Goal: Transaction & Acquisition: Download file/media

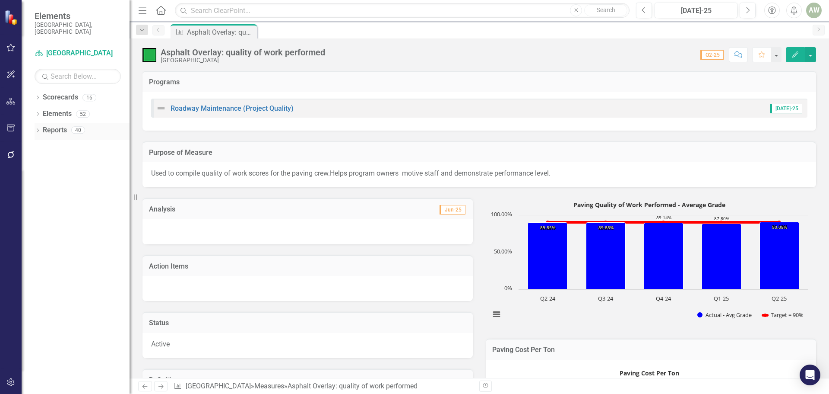
click at [38, 129] on icon "Dropdown" at bounding box center [38, 131] width 6 height 5
click at [76, 189] on link "Measure Measures" at bounding box center [55, 194] width 43 height 10
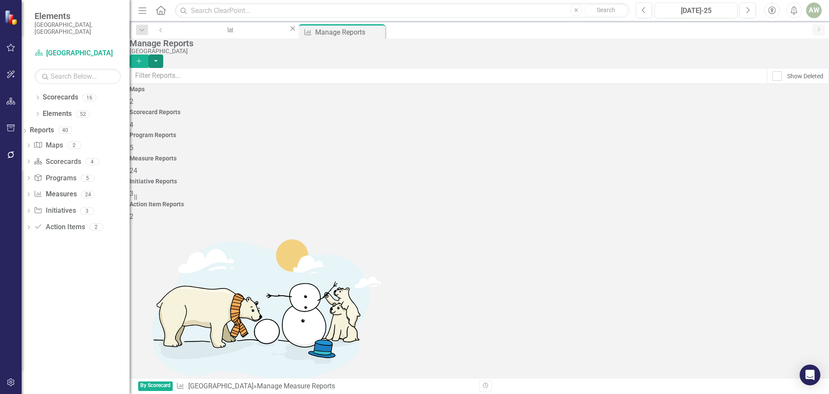
click at [163, 57] on button "button" at bounding box center [156, 60] width 15 height 13
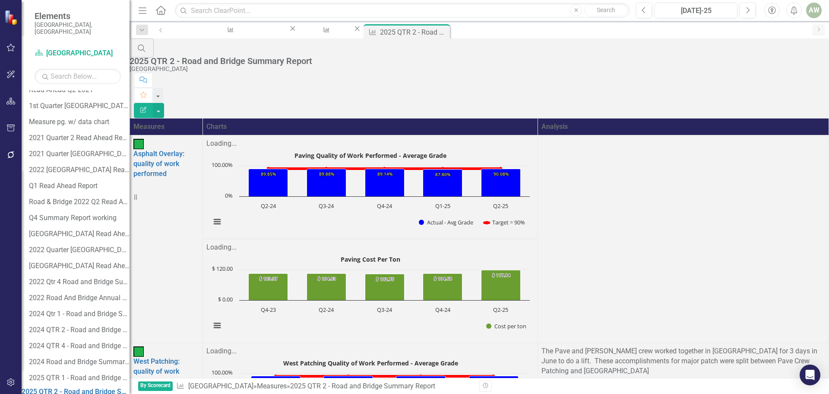
scroll to position [86, 0]
click at [439, 32] on icon "Close" at bounding box center [443, 31] width 9 height 7
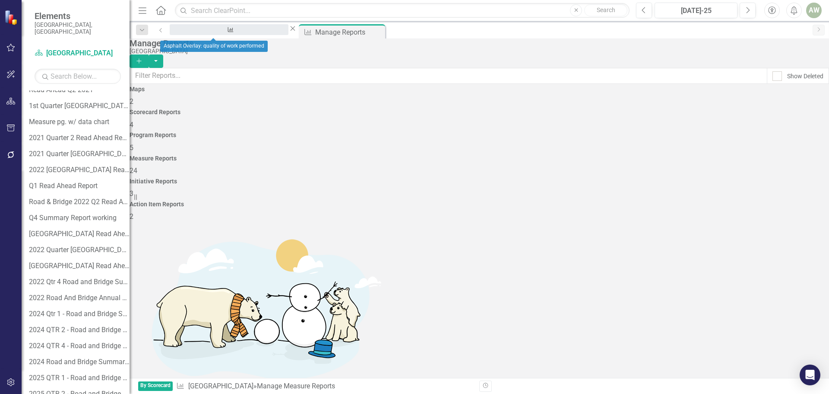
click at [234, 33] on div "Asphalt Overlay: quality of work performed" at bounding box center [229, 37] width 103 height 11
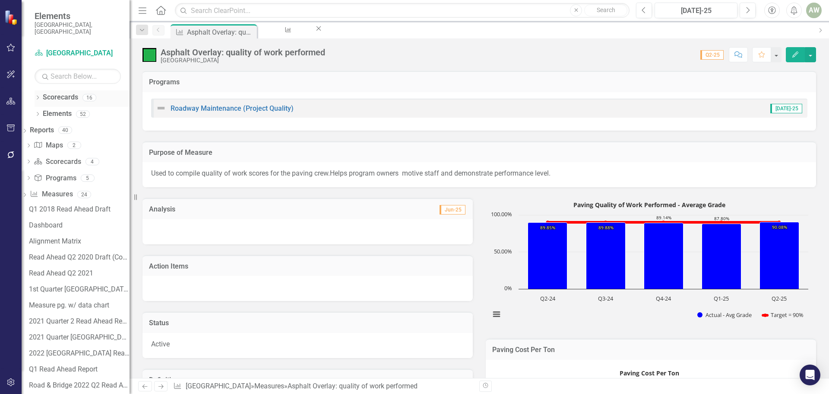
click at [38, 95] on icon at bounding box center [38, 97] width 2 height 4
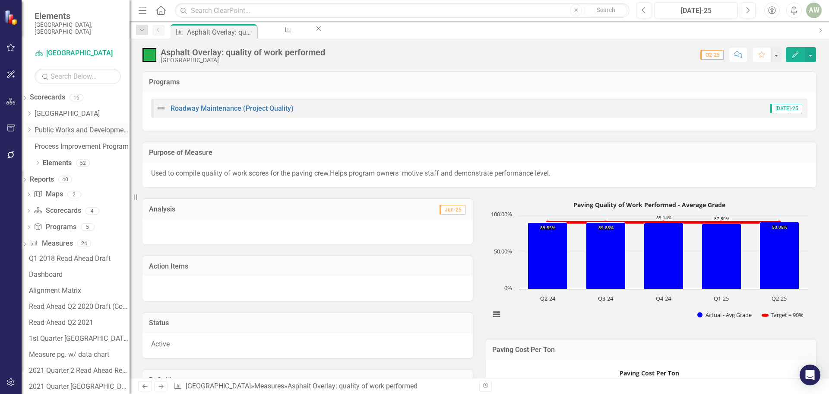
click at [32, 127] on icon "Dropdown" at bounding box center [29, 129] width 6 height 5
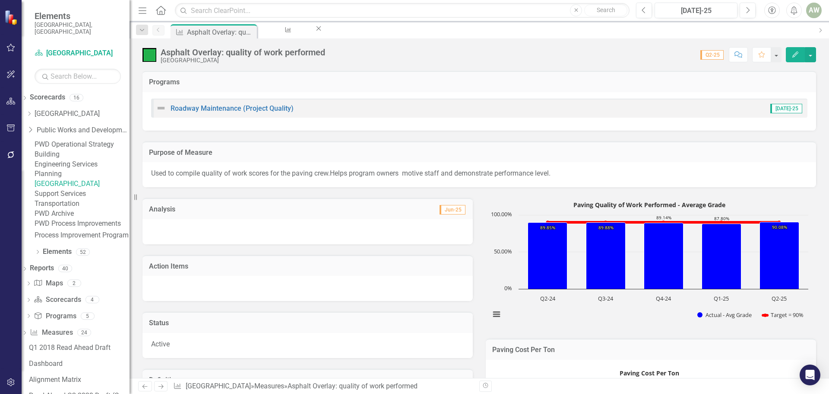
click at [78, 189] on link "[GEOGRAPHIC_DATA]" at bounding box center [82, 184] width 95 height 10
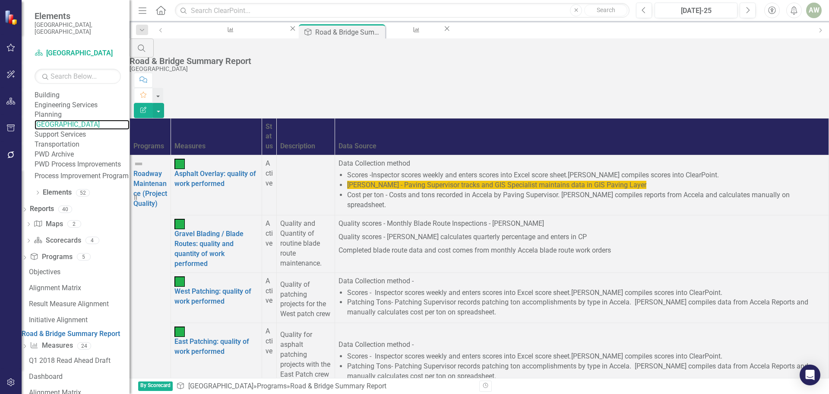
scroll to position [173, 0]
click at [251, 287] on link "West Patching: quality of work performed" at bounding box center [213, 296] width 77 height 18
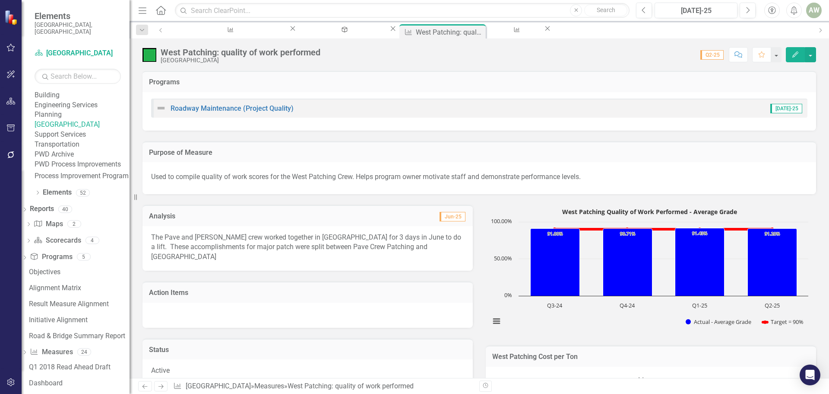
click at [314, 214] on td "Jun-25" at bounding box center [387, 216] width 160 height 11
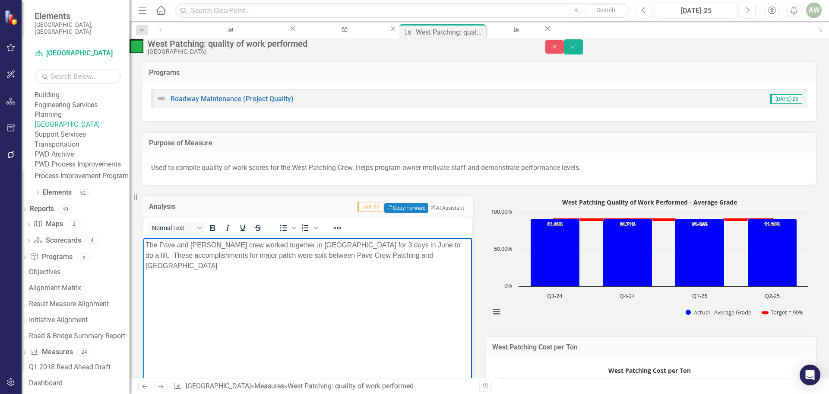
click at [276, 245] on p "The Pave and [PERSON_NAME] crew worked together in [GEOGRAPHIC_DATA] for 3 days…" at bounding box center [308, 255] width 324 height 31
drag, startPoint x: 370, startPoint y: 245, endPoint x: 423, endPoint y: 236, distance: 54.3
click at [423, 238] on html "The Pave and [PERSON_NAME] crew worked together to do a lift in [GEOGRAPHIC_DAT…" at bounding box center [307, 303] width 329 height 130
click at [276, 245] on p "The Pave and [PERSON_NAME] crew worked together to do a lift in [GEOGRAPHIC_DAT…" at bounding box center [308, 255] width 324 height 31
drag, startPoint x: 370, startPoint y: 243, endPoint x: 398, endPoint y: 245, distance: 28.1
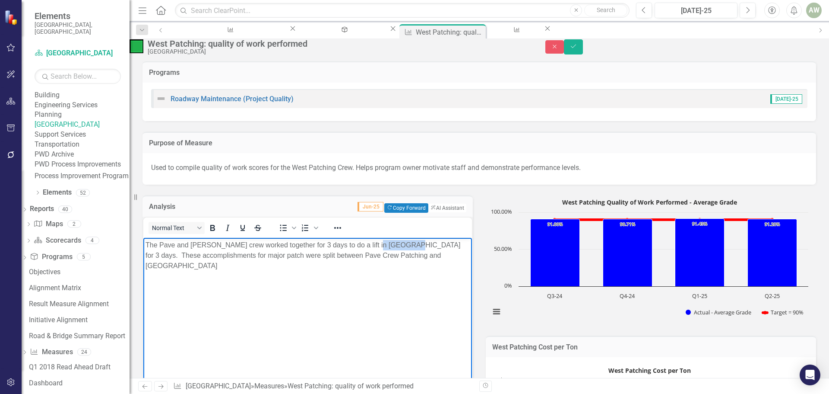
click at [398, 245] on p "The Pave and [PERSON_NAME] crew worked together for 3 days to do a lift in [GEO…" at bounding box center [308, 255] width 324 height 31
drag, startPoint x: 384, startPoint y: 244, endPoint x: 391, endPoint y: 244, distance: 6.5
click at [391, 244] on p "The Pave and [PERSON_NAME] crew worked together for 3 days to do a lift in [GEO…" at bounding box center [308, 255] width 324 height 31
click at [375, 256] on p "The Pave and [PERSON_NAME] crew worked together for 3 days to do a lift in [GEO…" at bounding box center [308, 255] width 324 height 31
click at [578, 49] on icon "Save" at bounding box center [574, 46] width 8 height 6
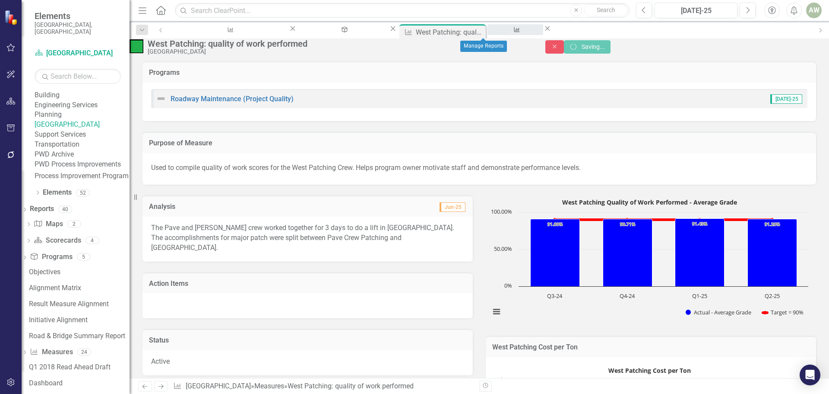
click at [495, 33] on div "Manage Reports" at bounding box center [515, 37] width 40 height 11
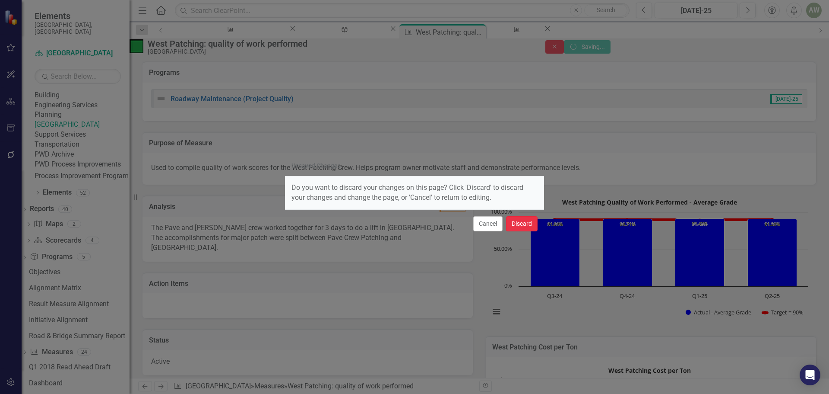
click at [521, 221] on button "Discard" at bounding box center [522, 223] width 32 height 15
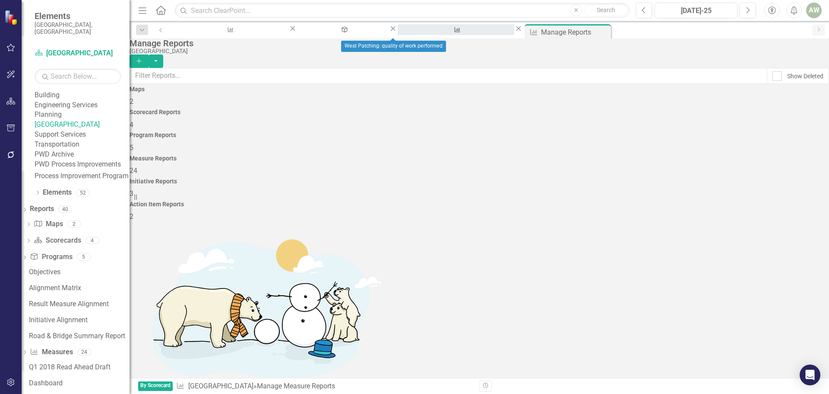
click at [406, 32] on div "West Patching: quality of work performed" at bounding box center [456, 37] width 101 height 11
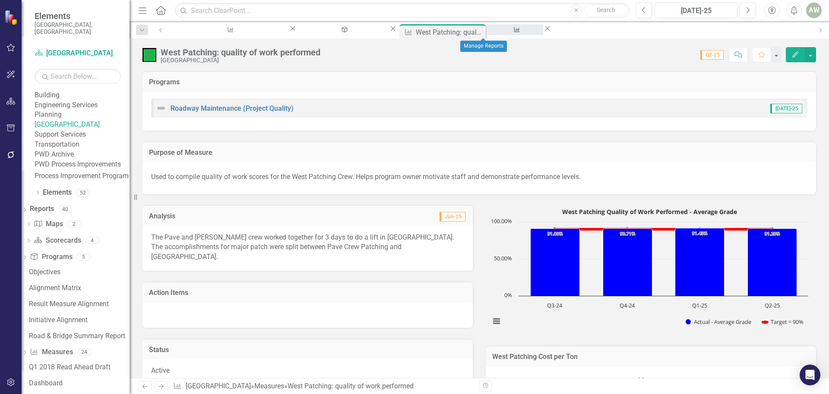
click at [495, 32] on div "Manage Reports" at bounding box center [515, 37] width 40 height 11
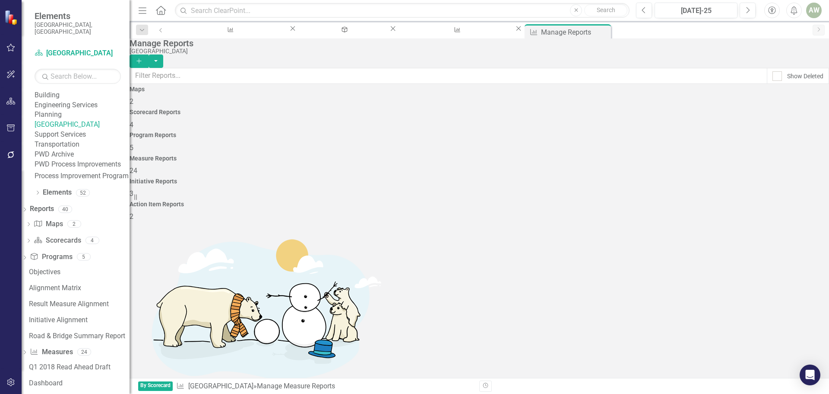
click at [137, 166] on span "24" at bounding box center [134, 170] width 8 height 8
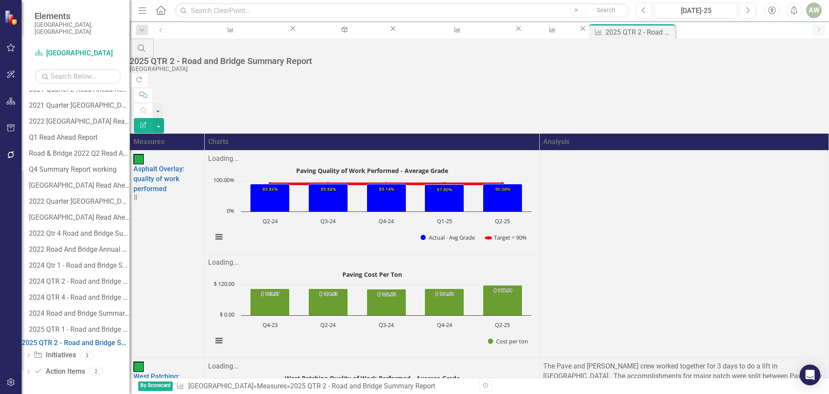
scroll to position [671, 0]
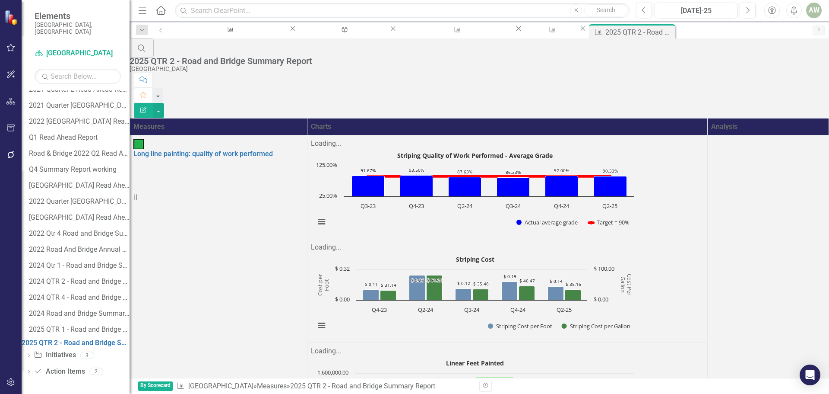
scroll to position [487, 0]
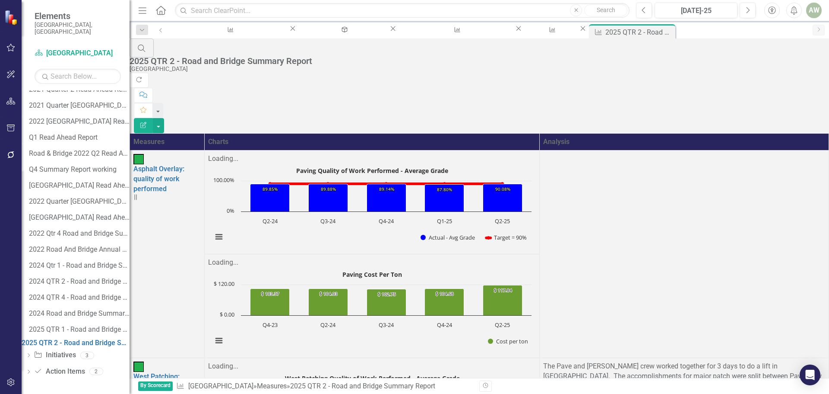
scroll to position [671, 0]
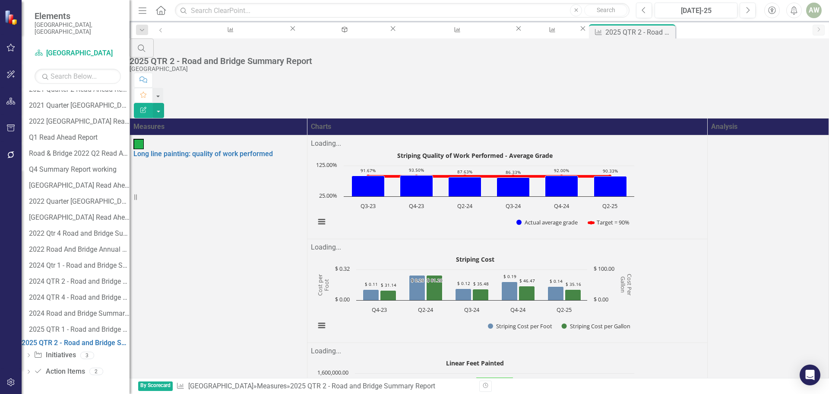
scroll to position [487, 0]
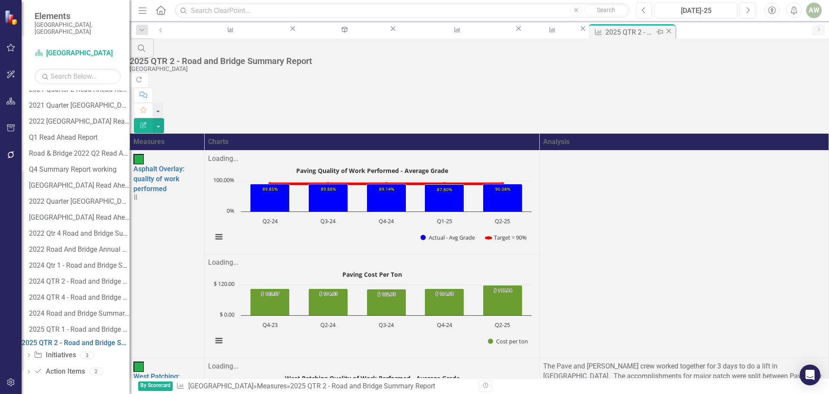
click at [665, 32] on icon "Close" at bounding box center [669, 31] width 9 height 7
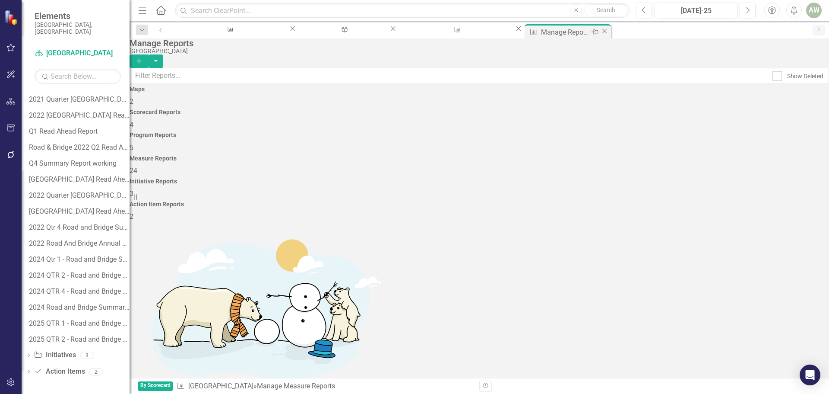
click at [600, 29] on icon "Close" at bounding box center [604, 31] width 9 height 7
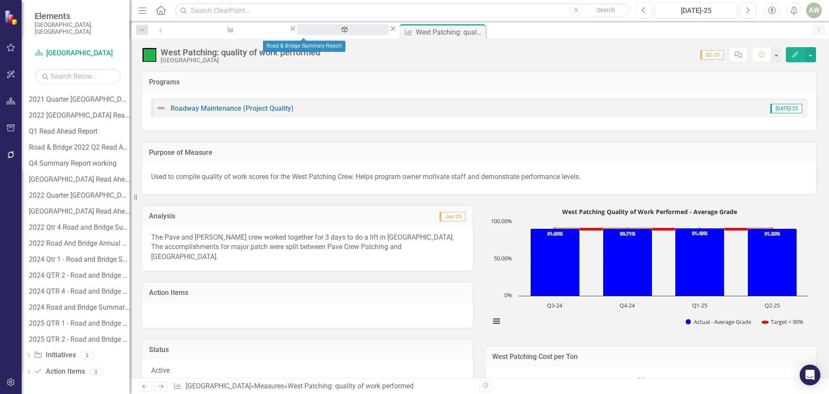
click at [305, 32] on div "Road & Bridge Summary Report" at bounding box center [343, 37] width 76 height 11
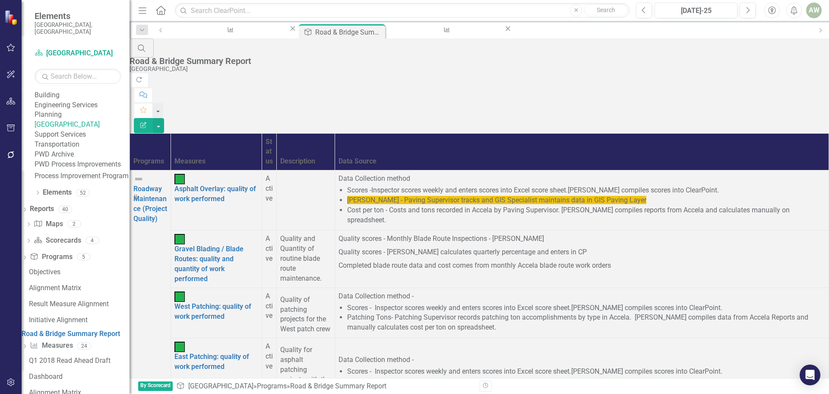
scroll to position [778, 0]
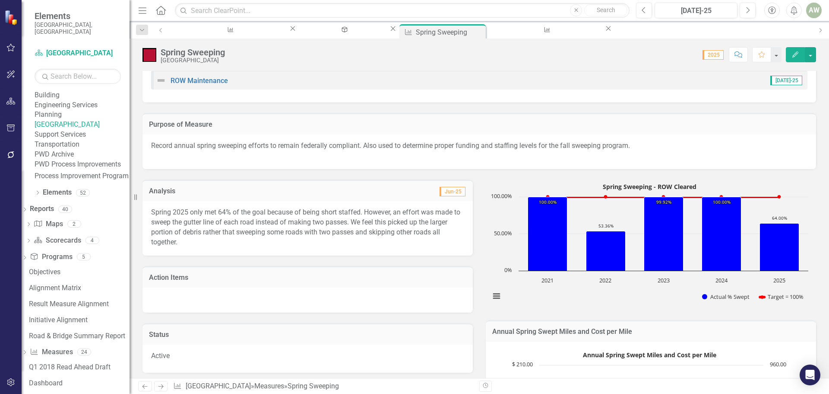
scroll to position [86, 0]
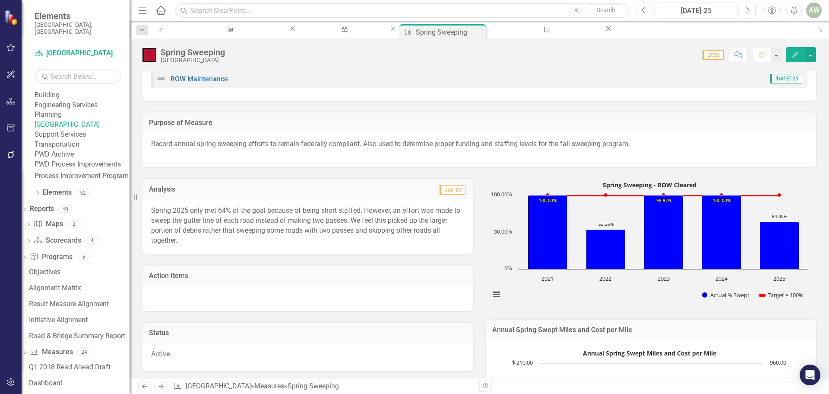
click at [648, 12] on button "Previous" at bounding box center [644, 11] width 16 height 16
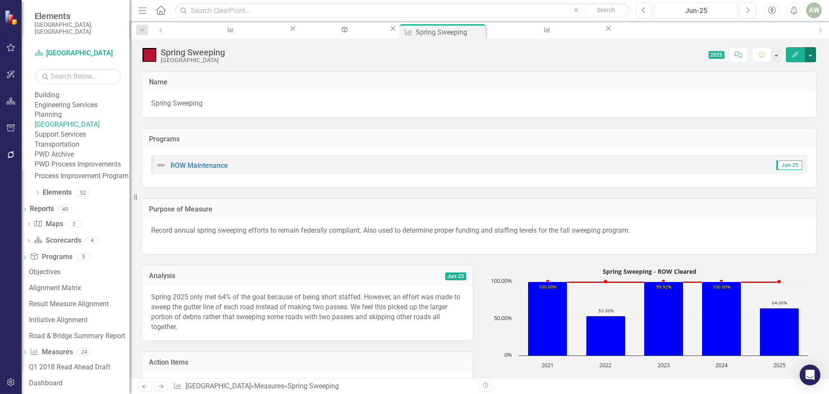
click at [811, 58] on button "button" at bounding box center [810, 54] width 11 height 15
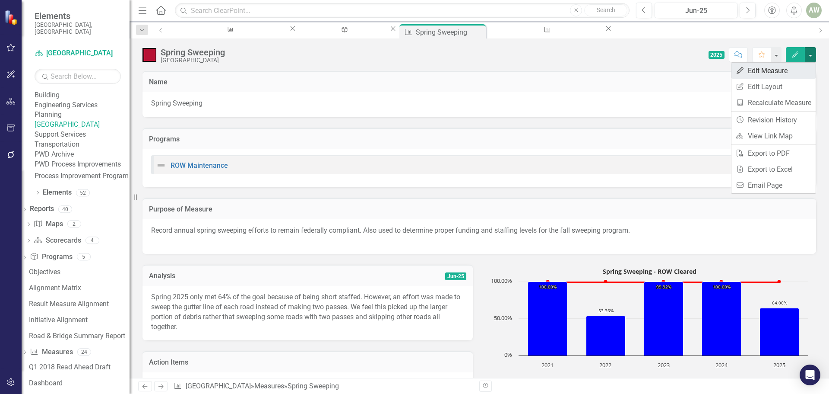
click at [780, 71] on link "Edit Edit Measure" at bounding box center [774, 71] width 84 height 16
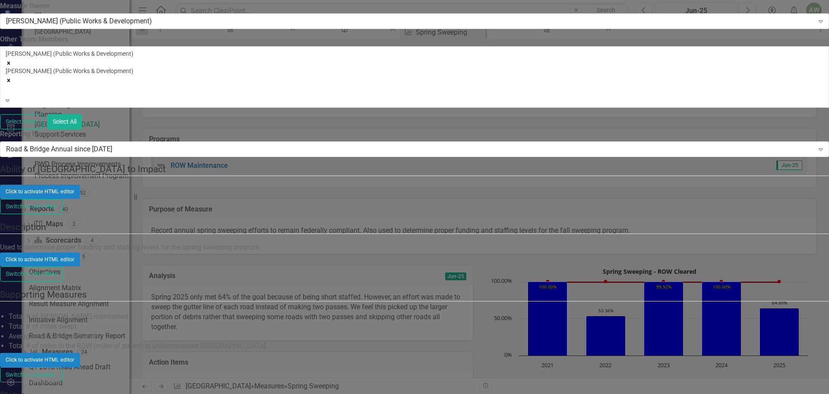
click at [308, 393] on div "Quarterly Analysis" at bounding box center [414, 399] width 829 height 10
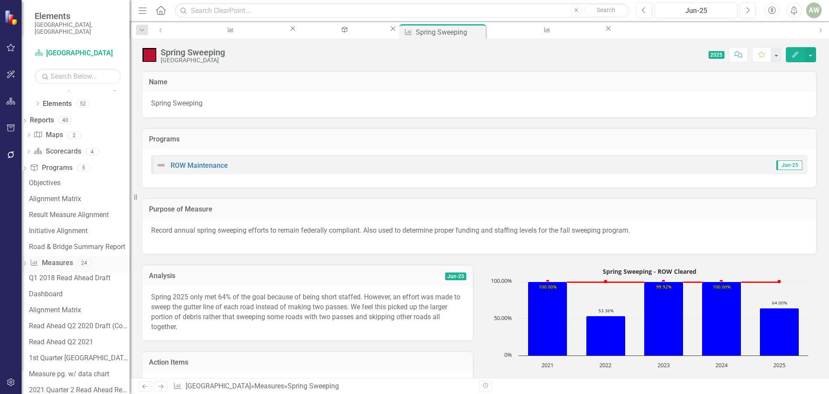
click at [73, 258] on link "Measure Measures" at bounding box center [51, 263] width 43 height 10
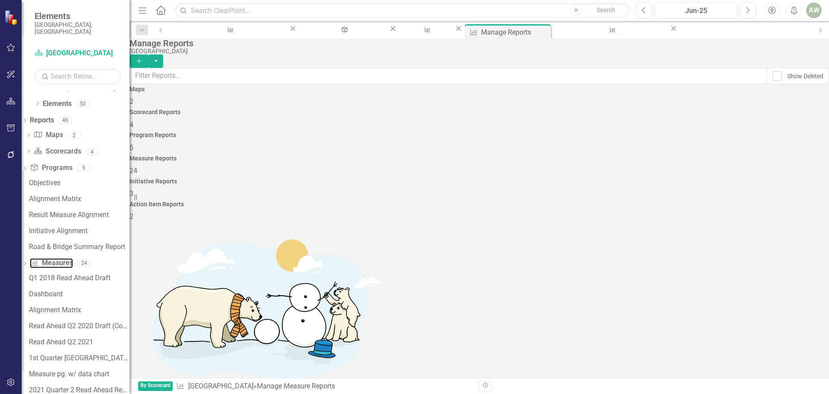
scroll to position [432, 0]
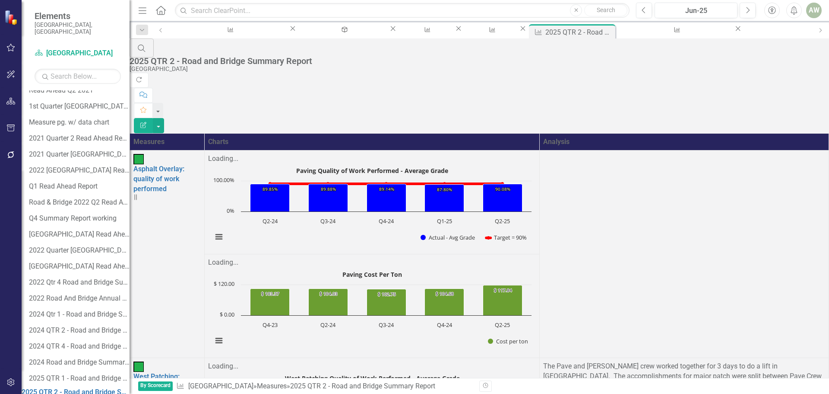
scroll to position [671, 0]
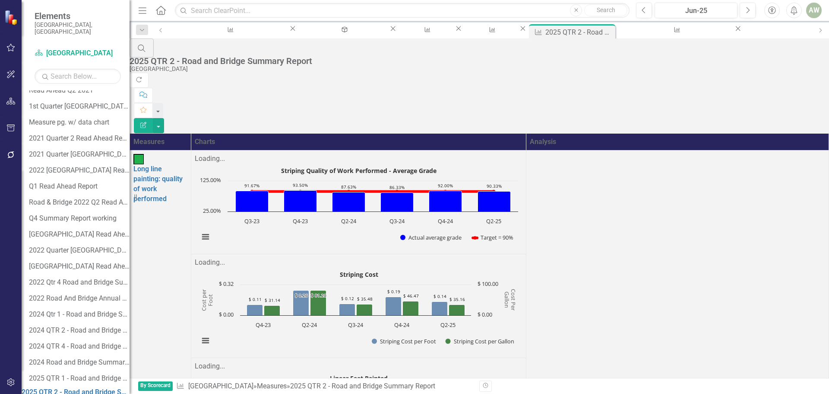
scroll to position [0, 0]
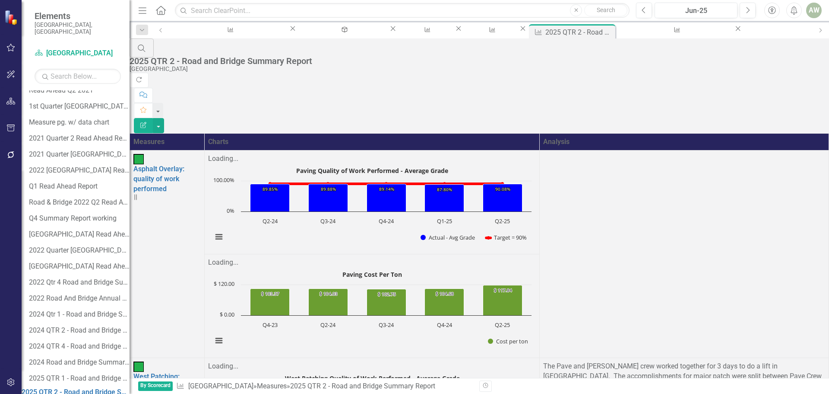
scroll to position [671, 0]
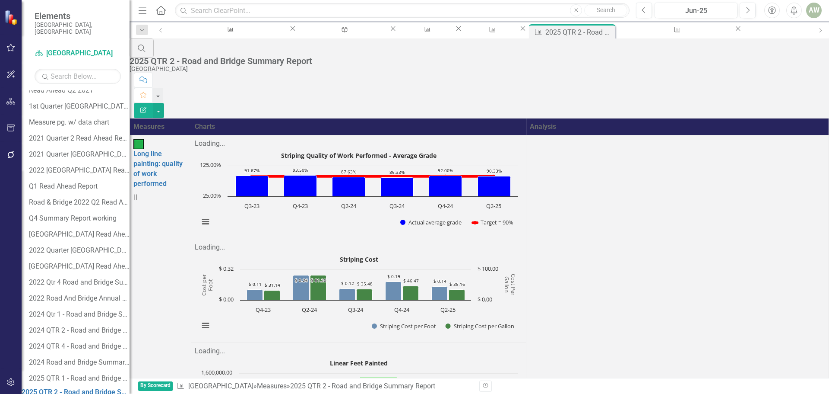
scroll to position [0, 0]
click at [164, 103] on button "button" at bounding box center [158, 110] width 11 height 15
click at [804, 90] on link "PDF Export to PDF" at bounding box center [782, 88] width 68 height 16
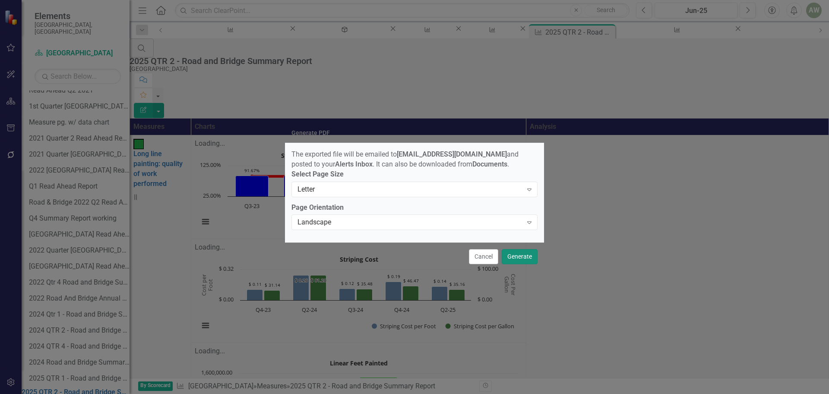
click at [524, 260] on button "Generate" at bounding box center [520, 256] width 36 height 15
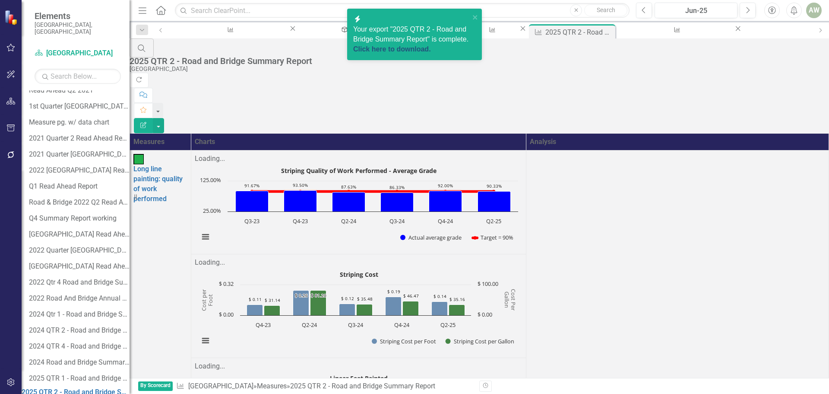
click at [407, 45] on link "Click here to download." at bounding box center [392, 48] width 78 height 7
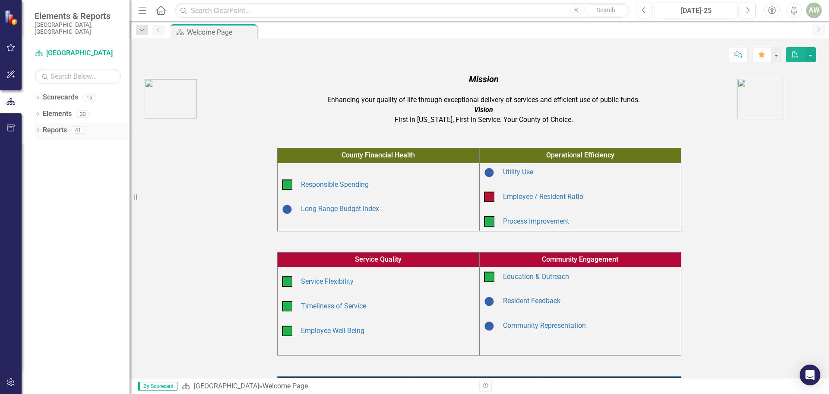
click at [52, 125] on link "Reports" at bounding box center [55, 130] width 24 height 10
click at [38, 129] on icon "Dropdown" at bounding box center [38, 131] width 6 height 5
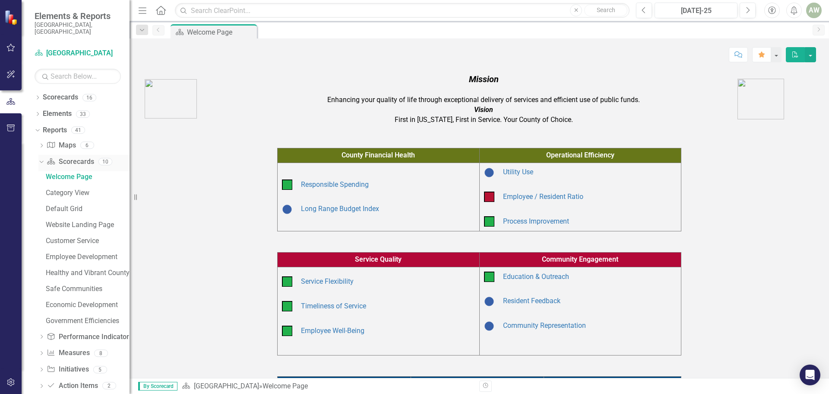
click at [41, 158] on icon "Dropdown" at bounding box center [40, 161] width 5 height 6
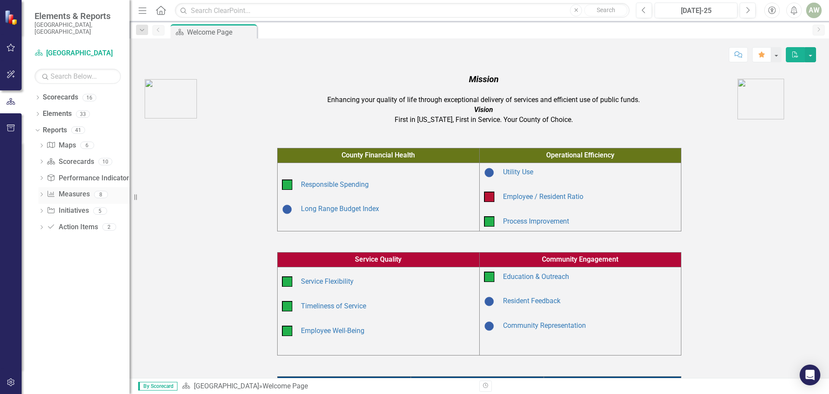
click at [39, 193] on icon "Dropdown" at bounding box center [41, 195] width 6 height 5
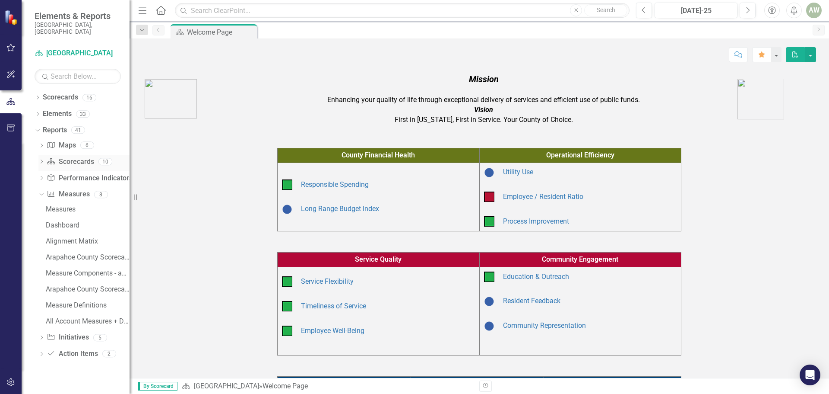
click at [39, 159] on div "Dropdown" at bounding box center [41, 162] width 6 height 7
click at [38, 127] on icon "Dropdown" at bounding box center [36, 130] width 5 height 6
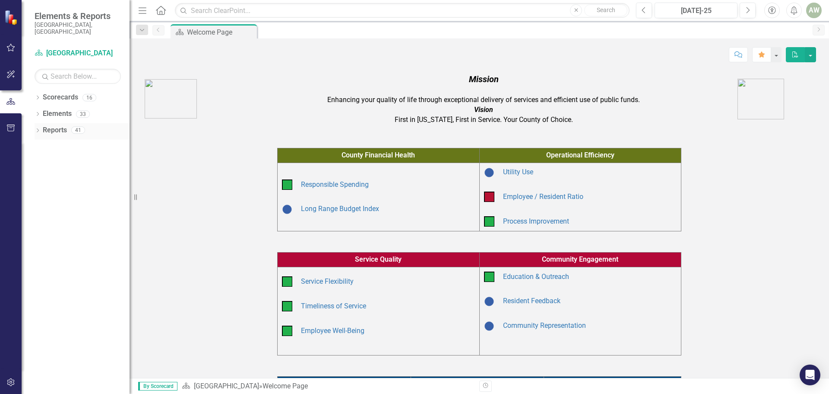
click at [39, 129] on icon "Dropdown" at bounding box center [38, 131] width 6 height 5
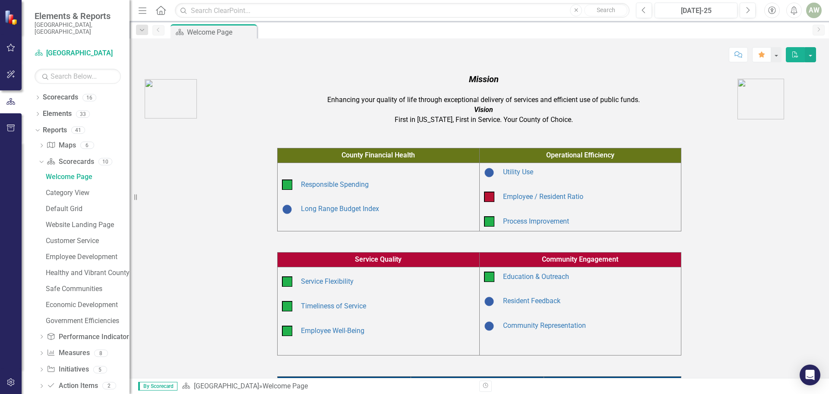
scroll to position [7, 0]
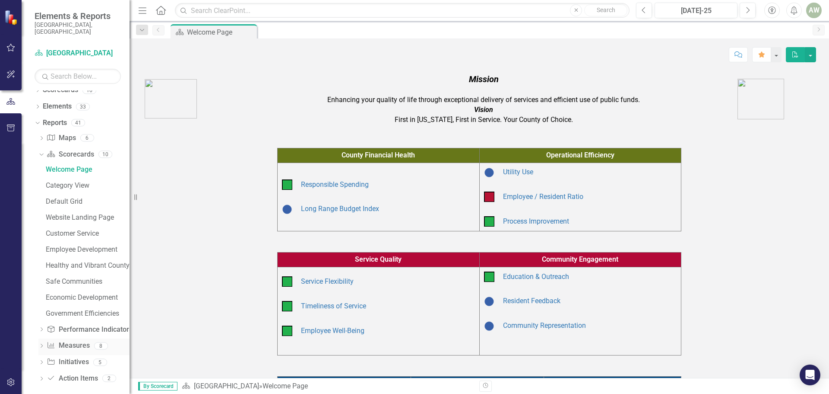
click at [72, 340] on link "Measure Measures" at bounding box center [68, 345] width 43 height 10
click at [42, 344] on icon "Dropdown" at bounding box center [41, 346] width 6 height 5
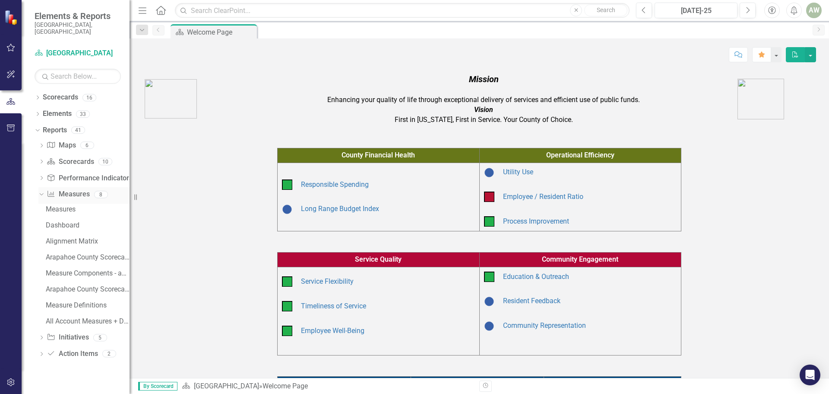
scroll to position [0, 0]
click at [69, 205] on div "Measures" at bounding box center [88, 209] width 84 height 8
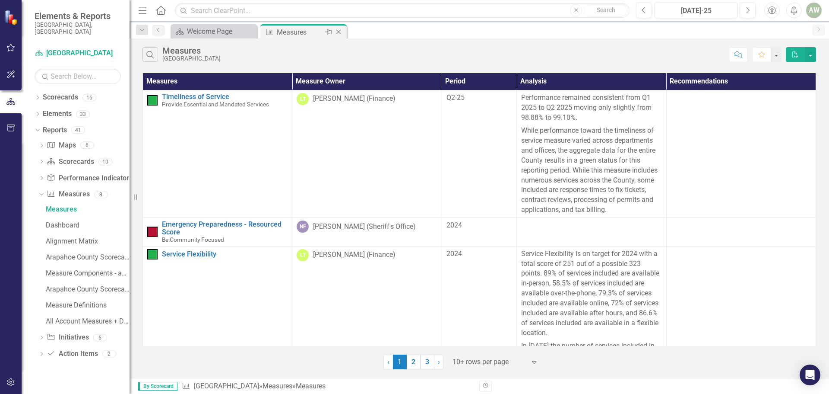
click at [336, 31] on icon "Close" at bounding box center [338, 32] width 9 height 7
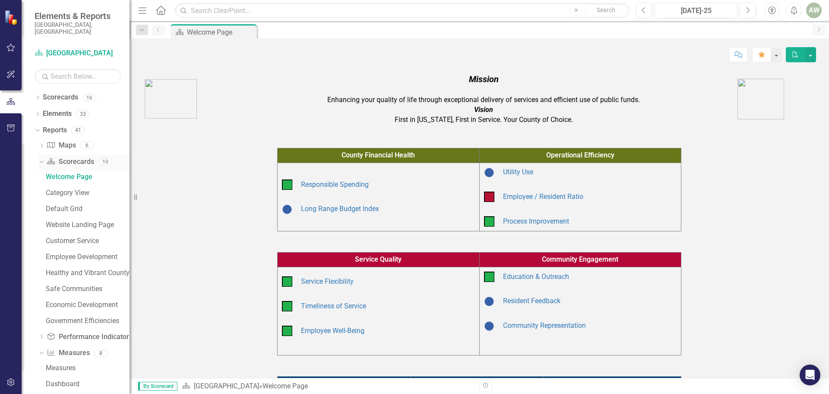
click at [40, 158] on icon "Dropdown" at bounding box center [40, 161] width 5 height 6
click at [41, 160] on icon "Dropdown" at bounding box center [41, 162] width 6 height 5
click at [38, 127] on icon "Dropdown" at bounding box center [36, 130] width 5 height 6
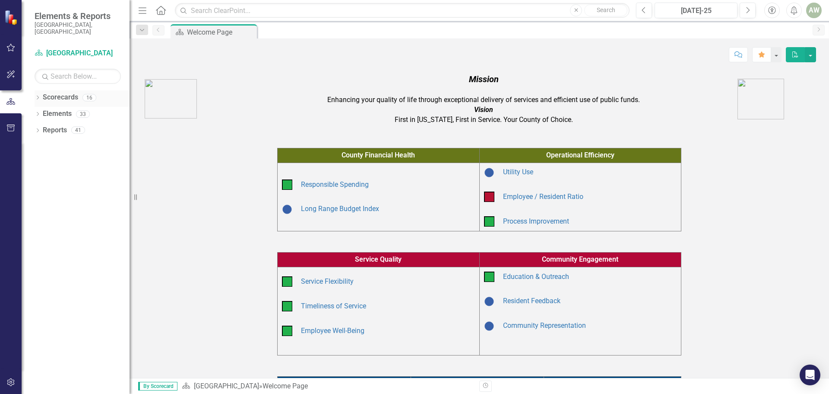
click at [38, 96] on icon "Dropdown" at bounding box center [38, 98] width 6 height 5
click at [41, 127] on div "Dropdown" at bounding box center [42, 130] width 6 height 7
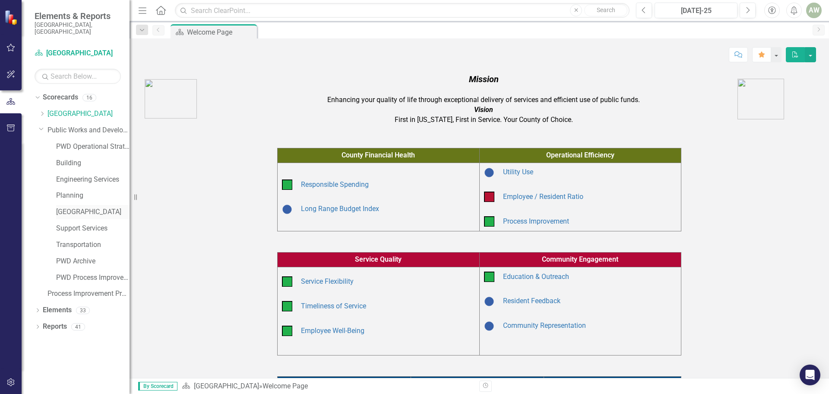
click at [87, 207] on link "[GEOGRAPHIC_DATA]" at bounding box center [92, 212] width 73 height 10
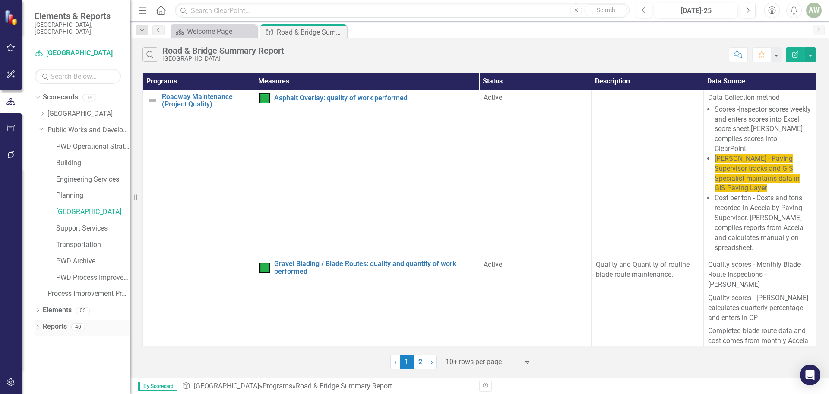
click at [37, 325] on icon "Dropdown" at bounding box center [38, 327] width 6 height 5
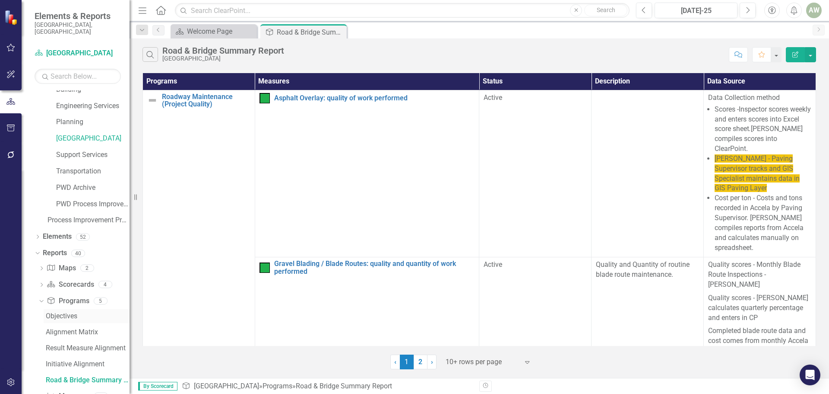
scroll to position [86, 0]
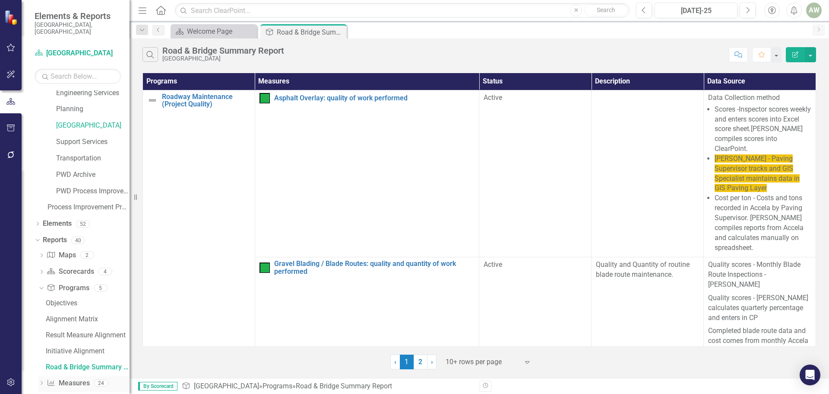
click at [86, 378] on link "Measure Measures" at bounding box center [68, 383] width 43 height 10
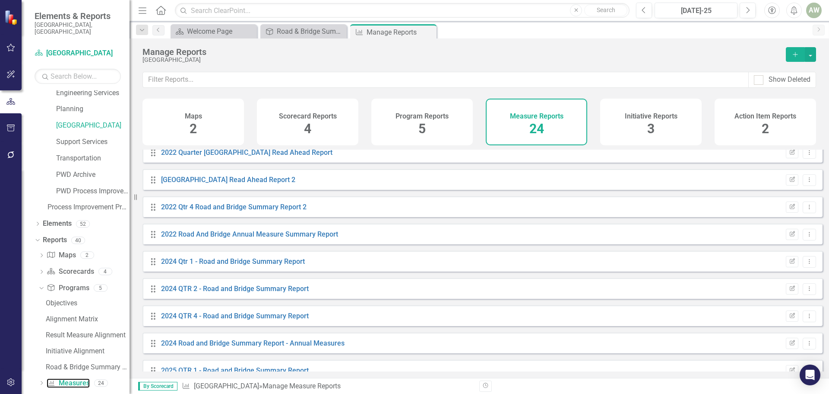
scroll to position [432, 0]
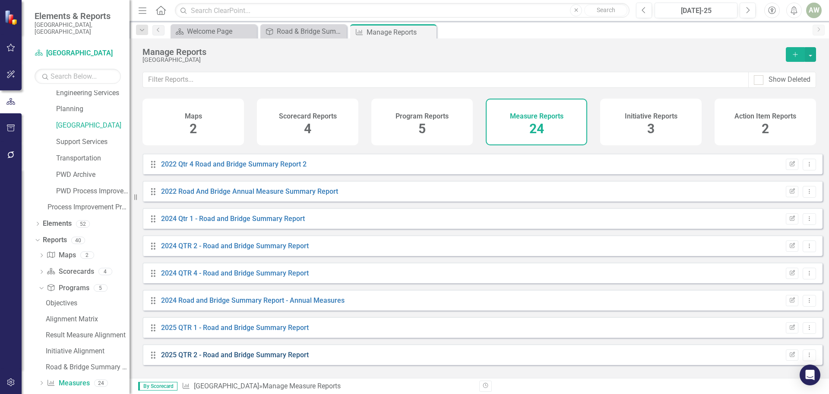
click at [286, 359] on link "2025 QTR 2 - Road and Bridge Summary Report" at bounding box center [235, 354] width 148 height 8
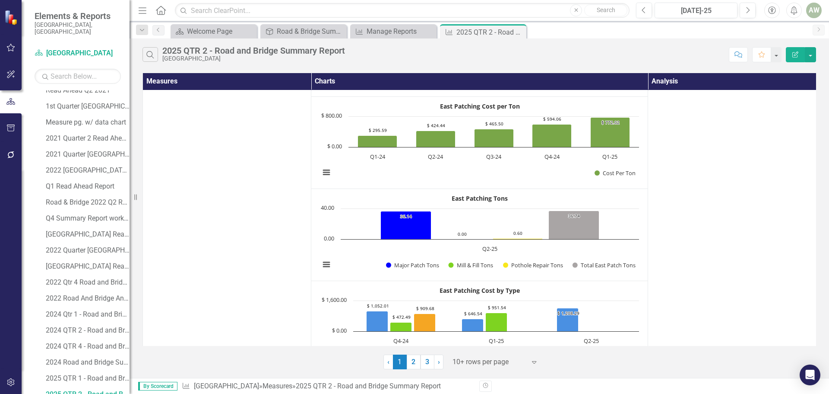
scroll to position [671, 0]
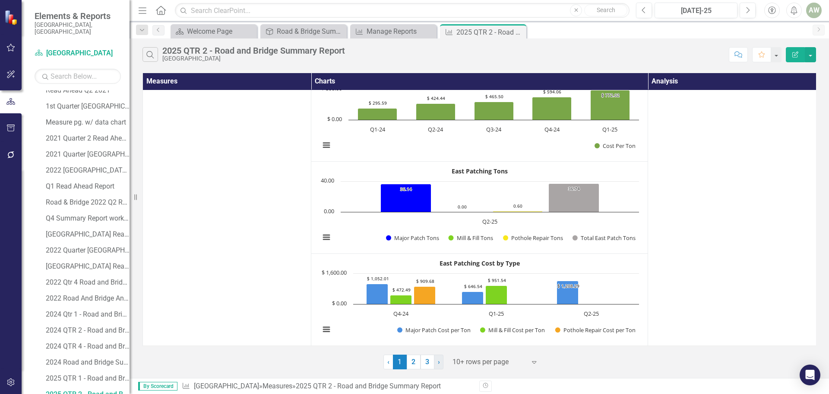
click at [441, 362] on link "› Next" at bounding box center [439, 361] width 10 height 15
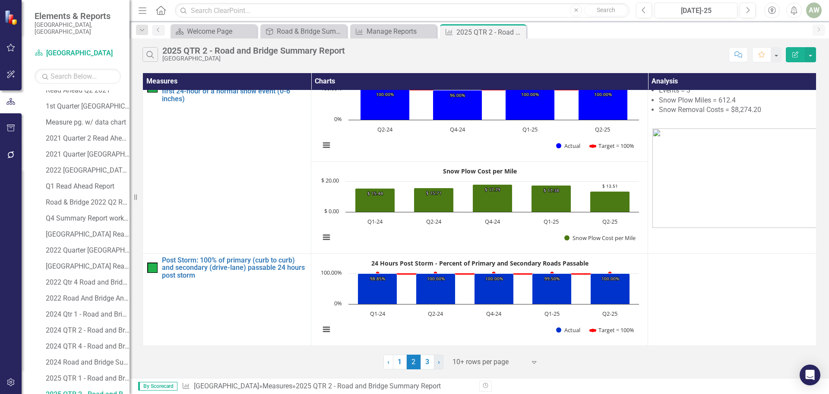
click at [435, 359] on link "› Next" at bounding box center [439, 361] width 10 height 15
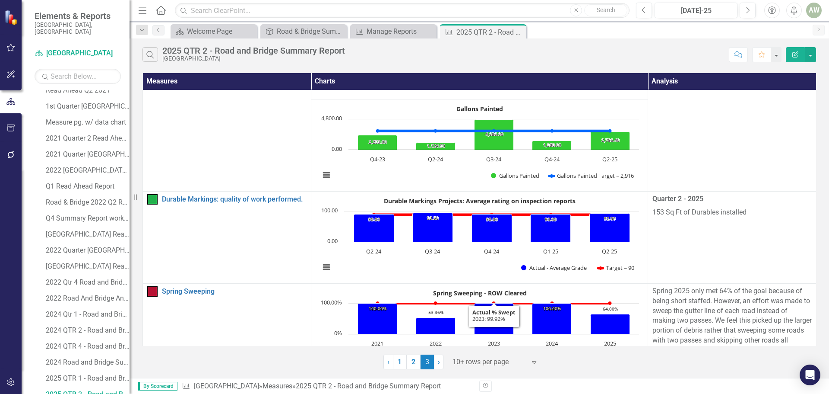
scroll to position [173, 0]
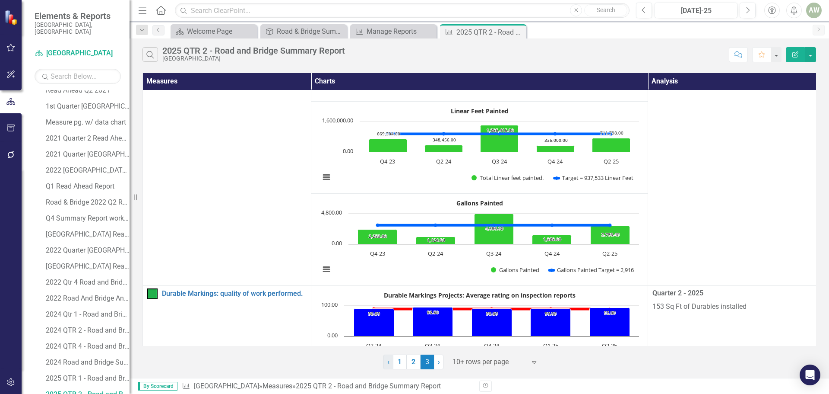
click at [387, 361] on span "‹" at bounding box center [388, 361] width 2 height 8
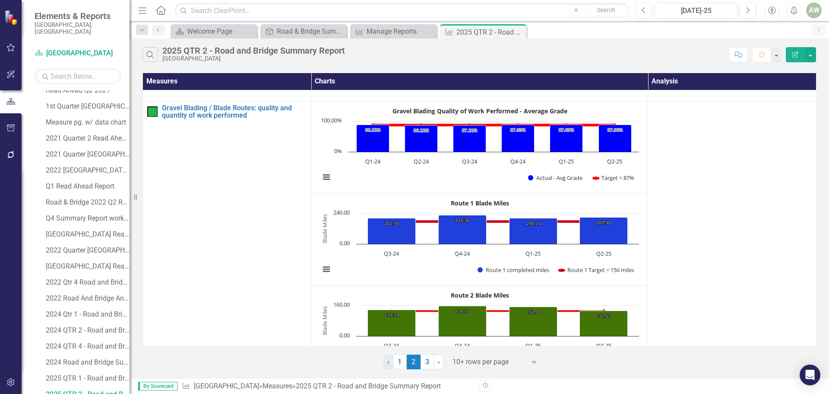
scroll to position [0, 0]
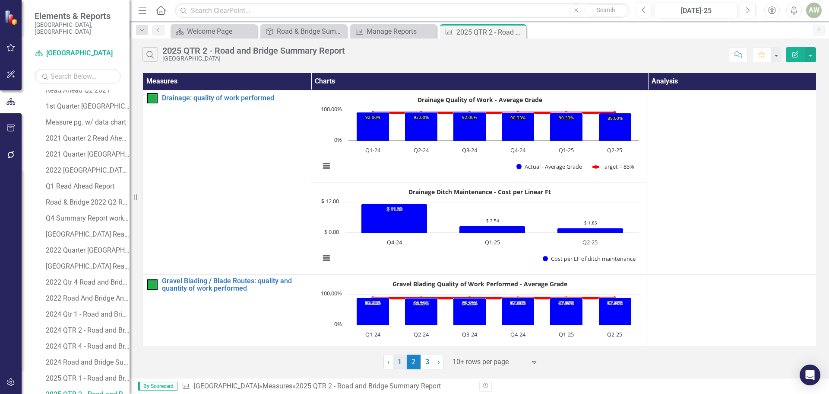
click at [396, 362] on link "1" at bounding box center [400, 361] width 14 height 15
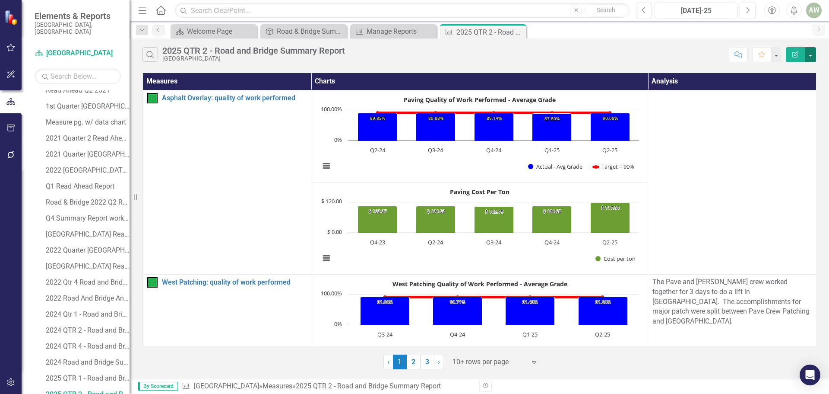
click at [811, 58] on button "button" at bounding box center [810, 54] width 11 height 15
click at [797, 86] on link "PDF Export to PDF" at bounding box center [782, 88] width 68 height 16
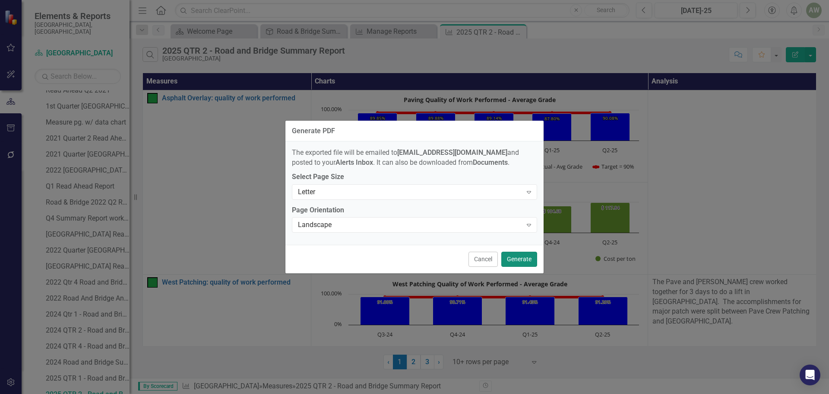
click at [516, 257] on button "Generate" at bounding box center [520, 258] width 36 height 15
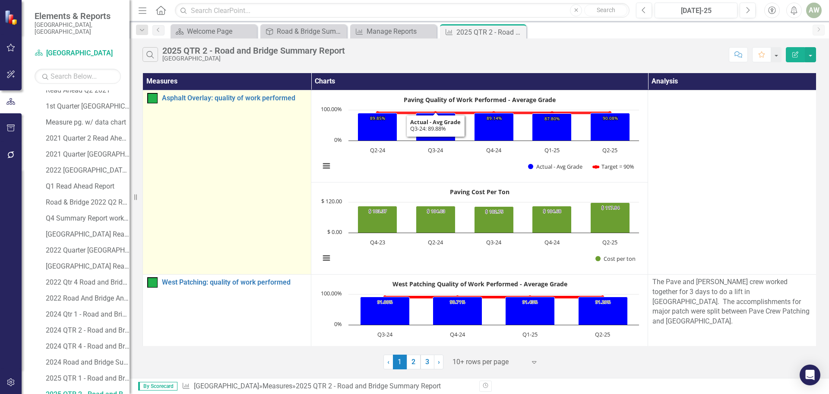
click at [275, 189] on td "Asphalt Overlay: quality of work performed Edit Edit Measure Link Open Element" at bounding box center [227, 182] width 168 height 184
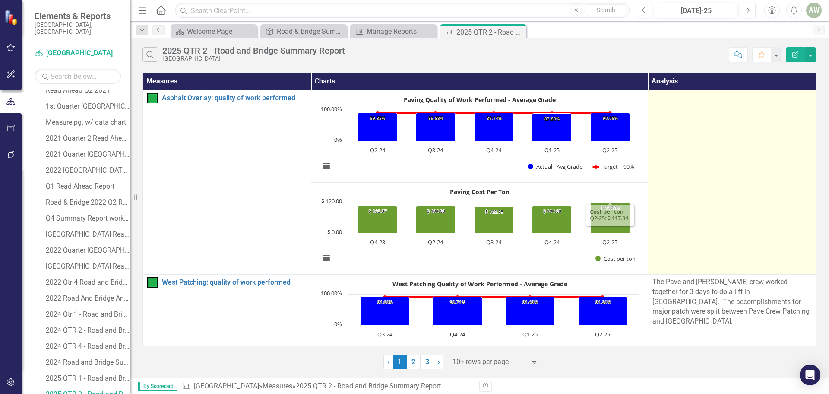
click at [742, 171] on td at bounding box center [732, 182] width 168 height 184
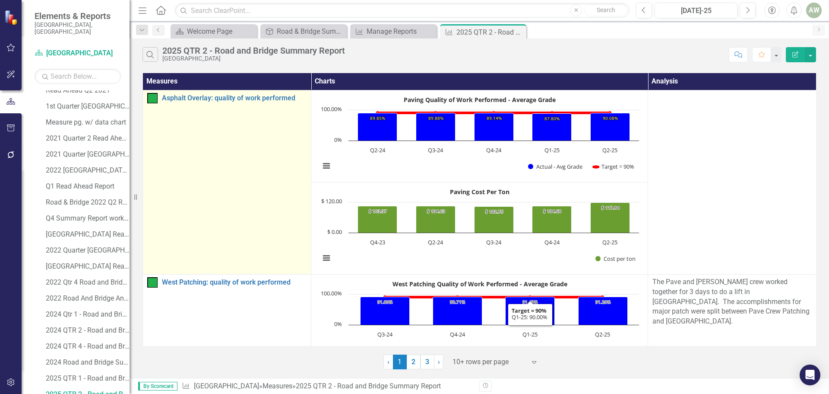
click at [249, 235] on td "Asphalt Overlay: quality of work performed Edit Edit Measure Link Open Element" at bounding box center [227, 182] width 168 height 184
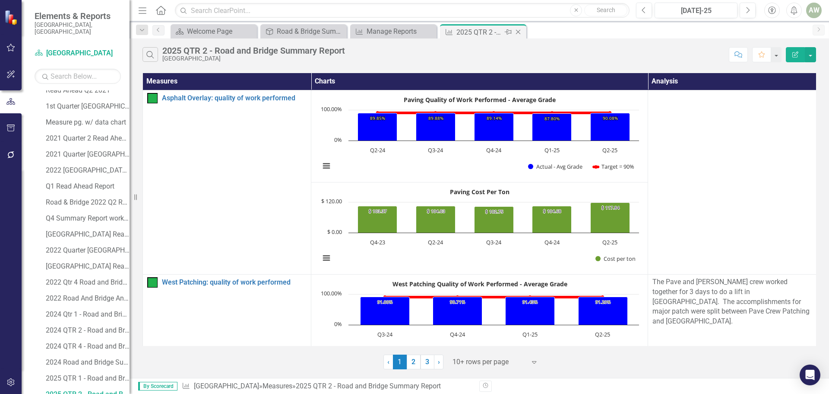
click at [517, 32] on icon "Close" at bounding box center [518, 32] width 9 height 7
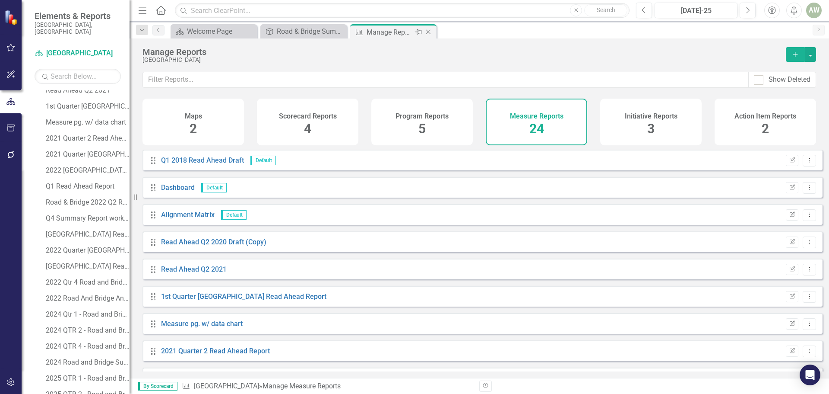
click at [429, 32] on icon "Close" at bounding box center [428, 32] width 9 height 7
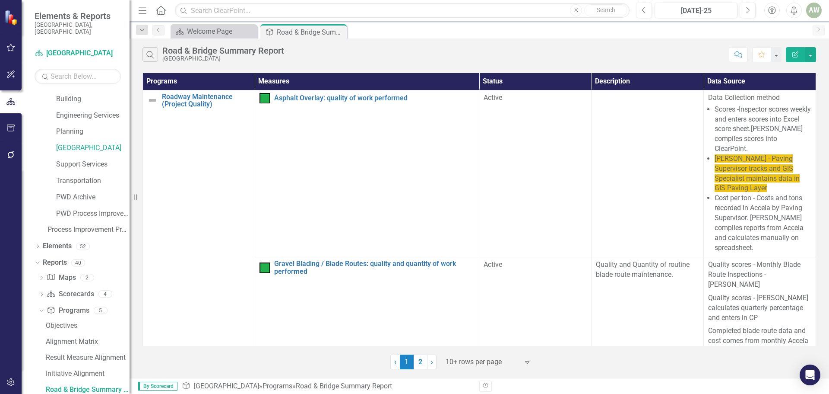
scroll to position [59, 0]
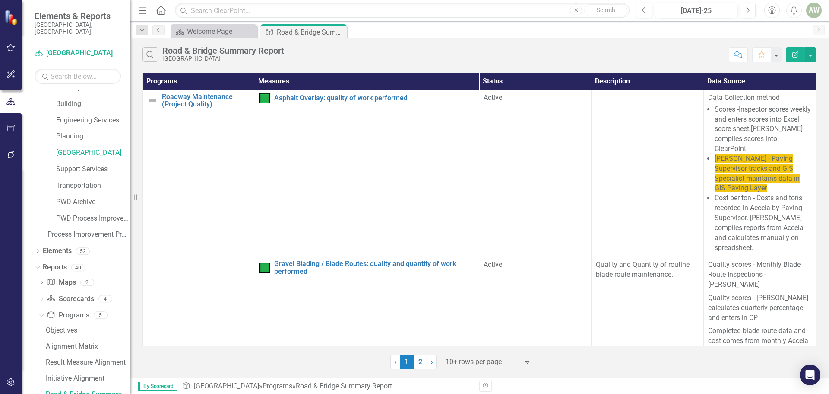
click at [811, 14] on div "AW" at bounding box center [815, 11] width 16 height 16
click at [783, 109] on link "Logout Log Out" at bounding box center [787, 109] width 68 height 16
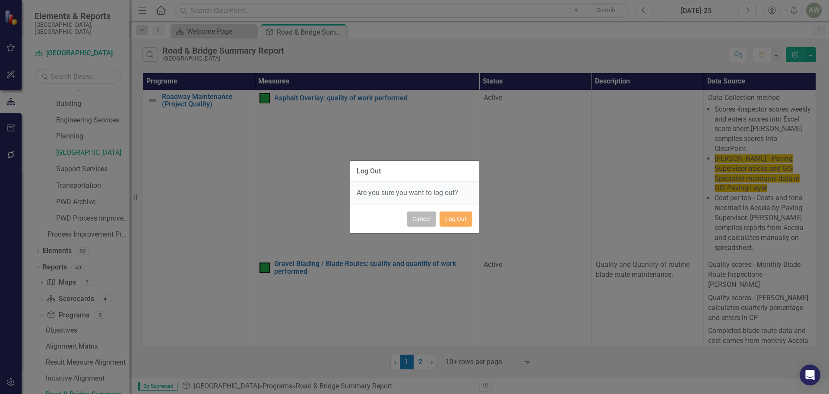
click at [420, 220] on button "Cancel" at bounding box center [421, 218] width 29 height 15
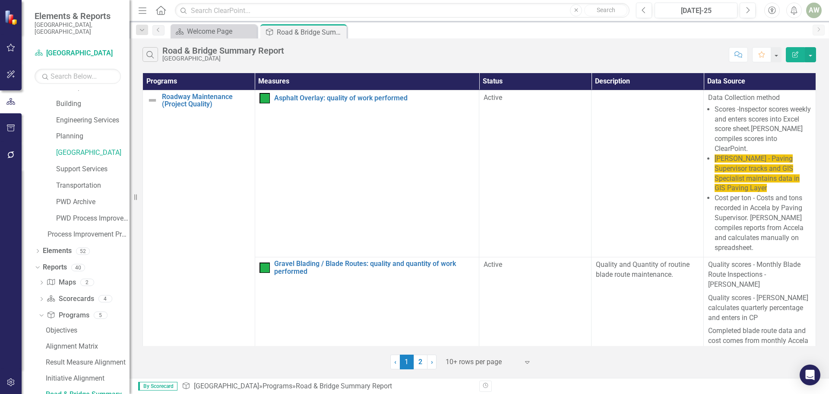
click at [811, 5] on div "AW" at bounding box center [815, 11] width 16 height 16
click at [777, 107] on link "Logout Log Out" at bounding box center [787, 109] width 68 height 16
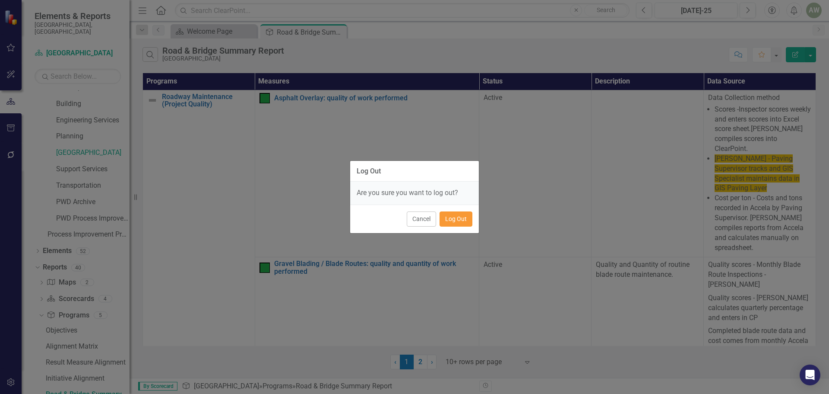
click at [451, 216] on button "Log Out" at bounding box center [456, 218] width 33 height 15
